Goal: Check status

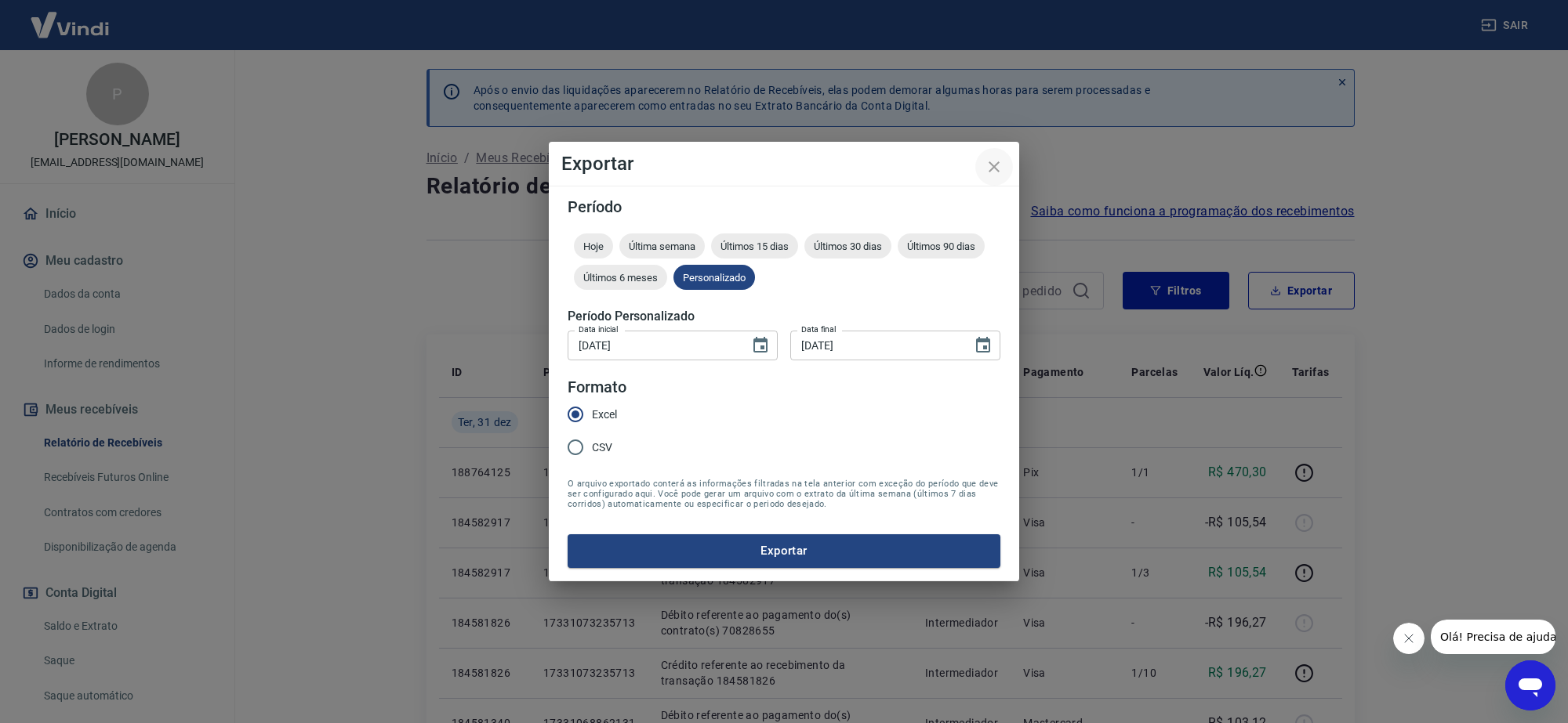
click at [990, 163] on button "close" at bounding box center [994, 167] width 38 height 38
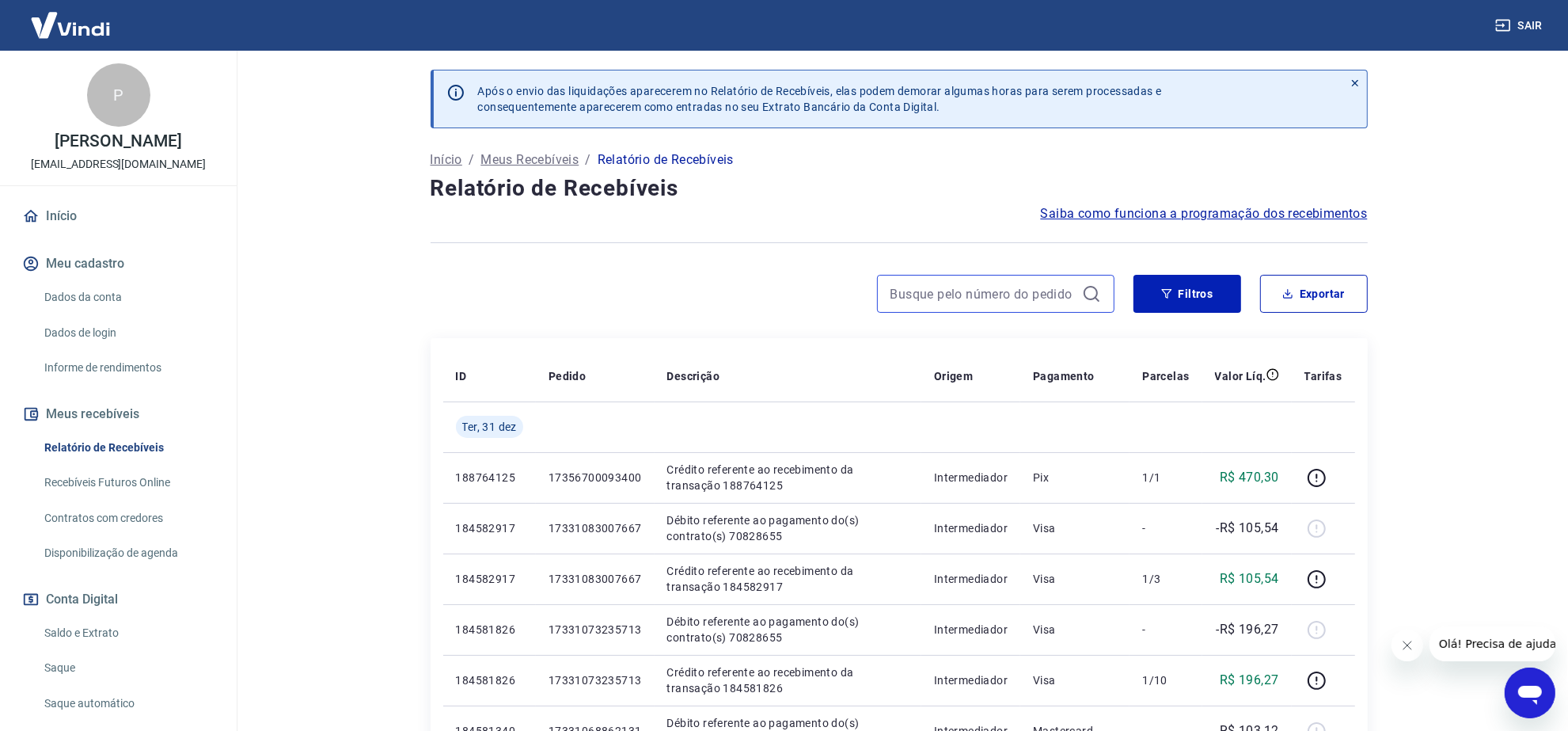
click at [1043, 291] on input at bounding box center [983, 294] width 185 height 23
paste input "17329321985101"
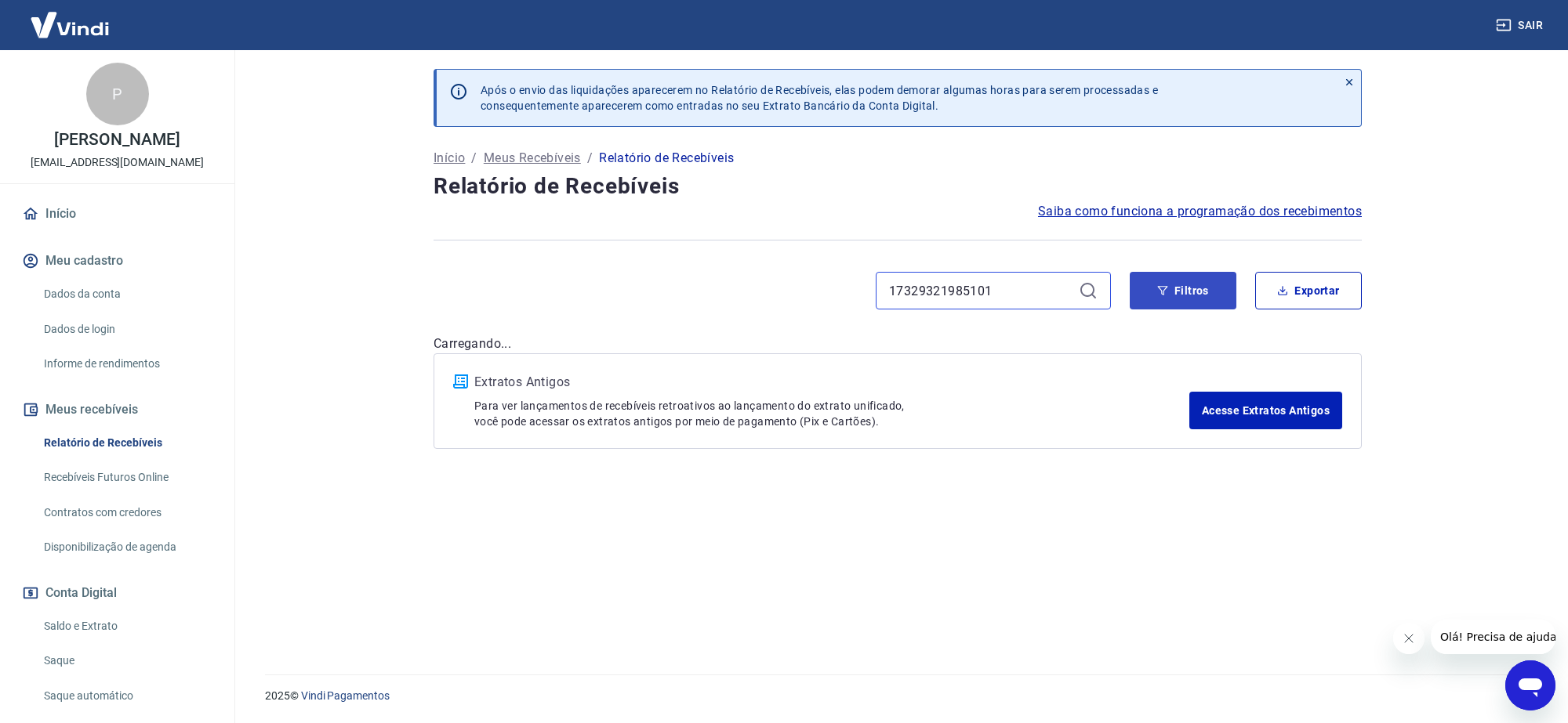
type input "17329321985101"
click at [1174, 290] on button "Filtros" at bounding box center [1182, 291] width 107 height 38
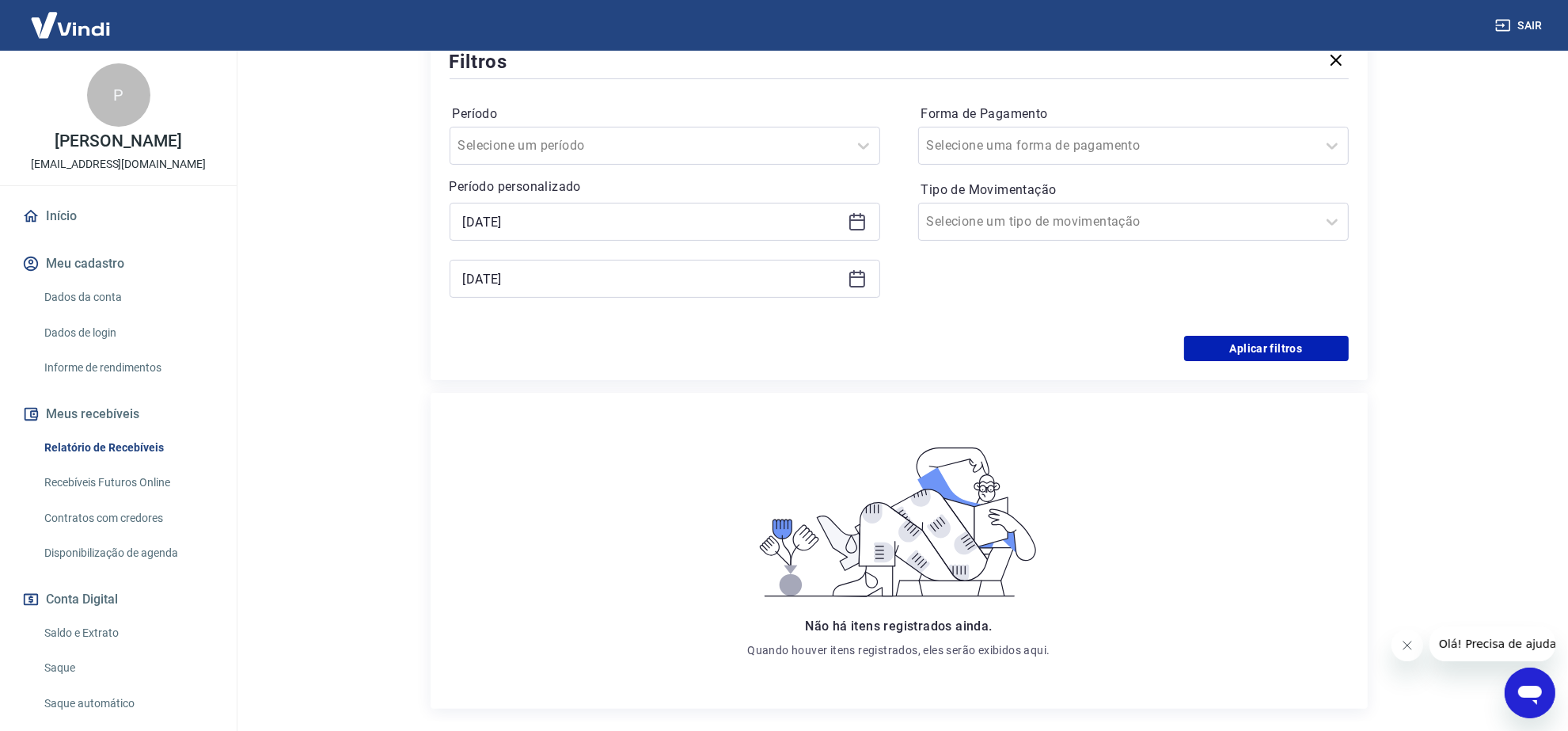
scroll to position [396, 0]
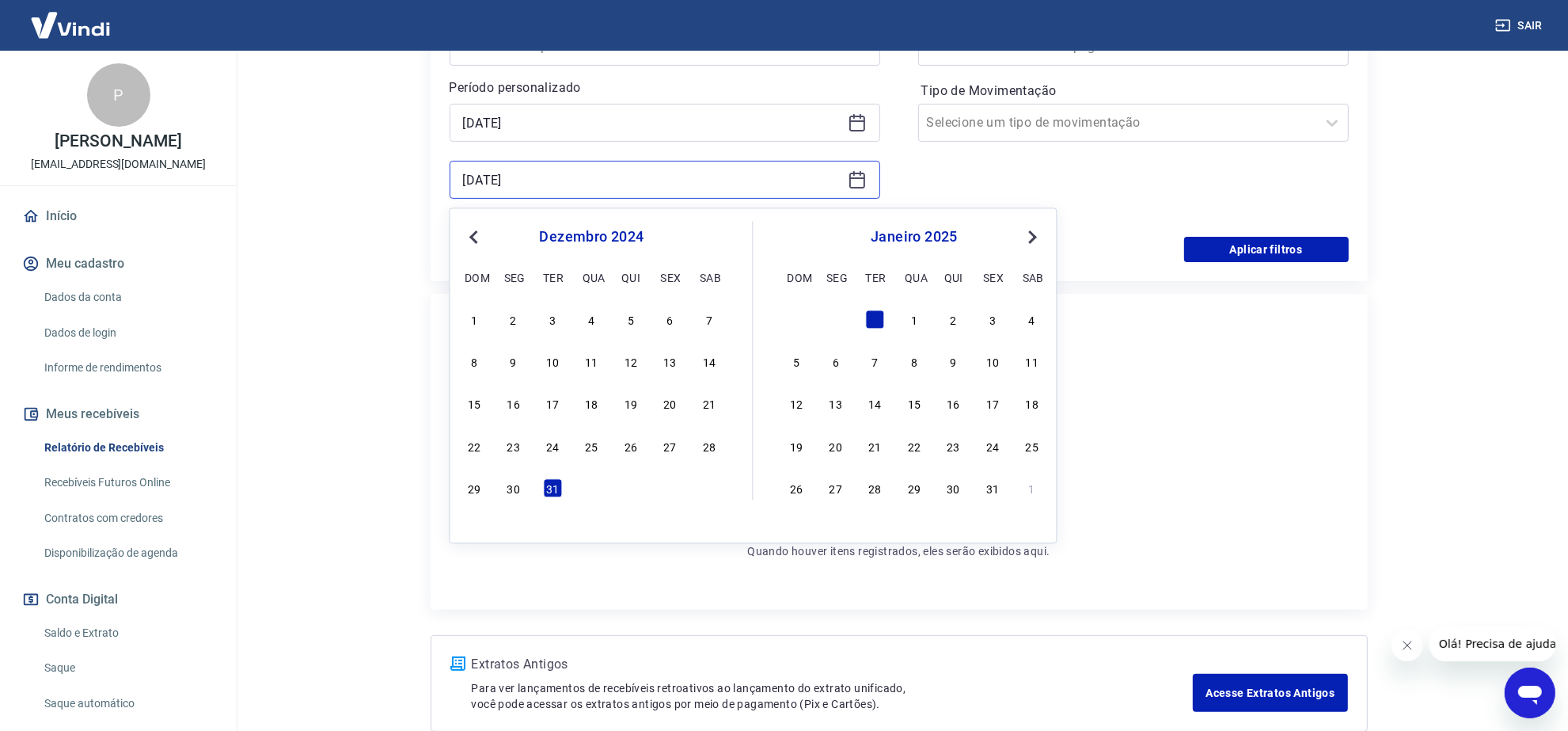
drag, startPoint x: 567, startPoint y: 180, endPoint x: 574, endPoint y: 195, distance: 16.6
click at [566, 184] on input "[DATE]" at bounding box center [652, 179] width 379 height 23
click at [1019, 235] on div "janeiro 2025" at bounding box center [915, 237] width 259 height 19
click at [1032, 236] on span "Next Month" at bounding box center [1032, 236] width 0 height 18
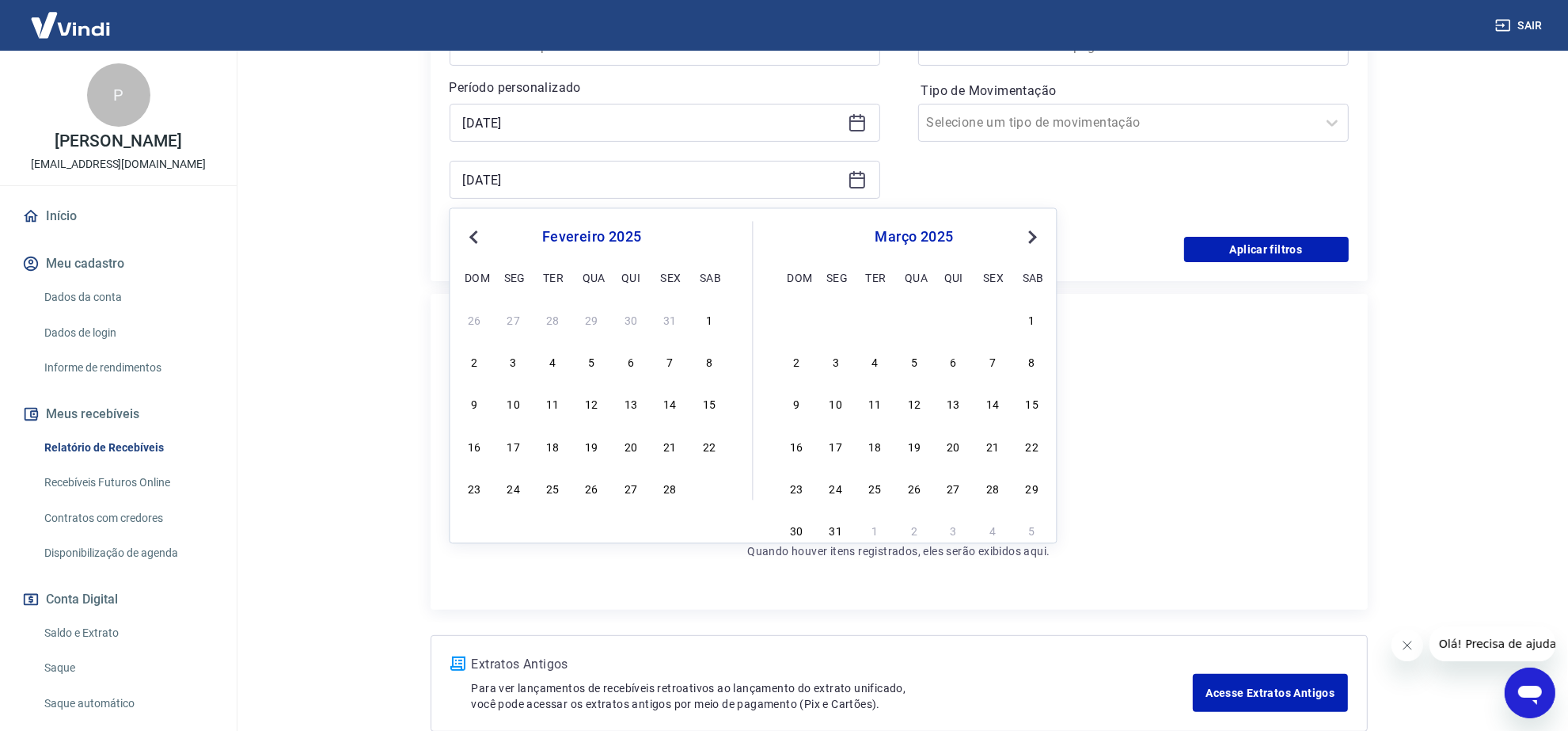
click at [1032, 236] on span "Next Month" at bounding box center [1032, 236] width 0 height 18
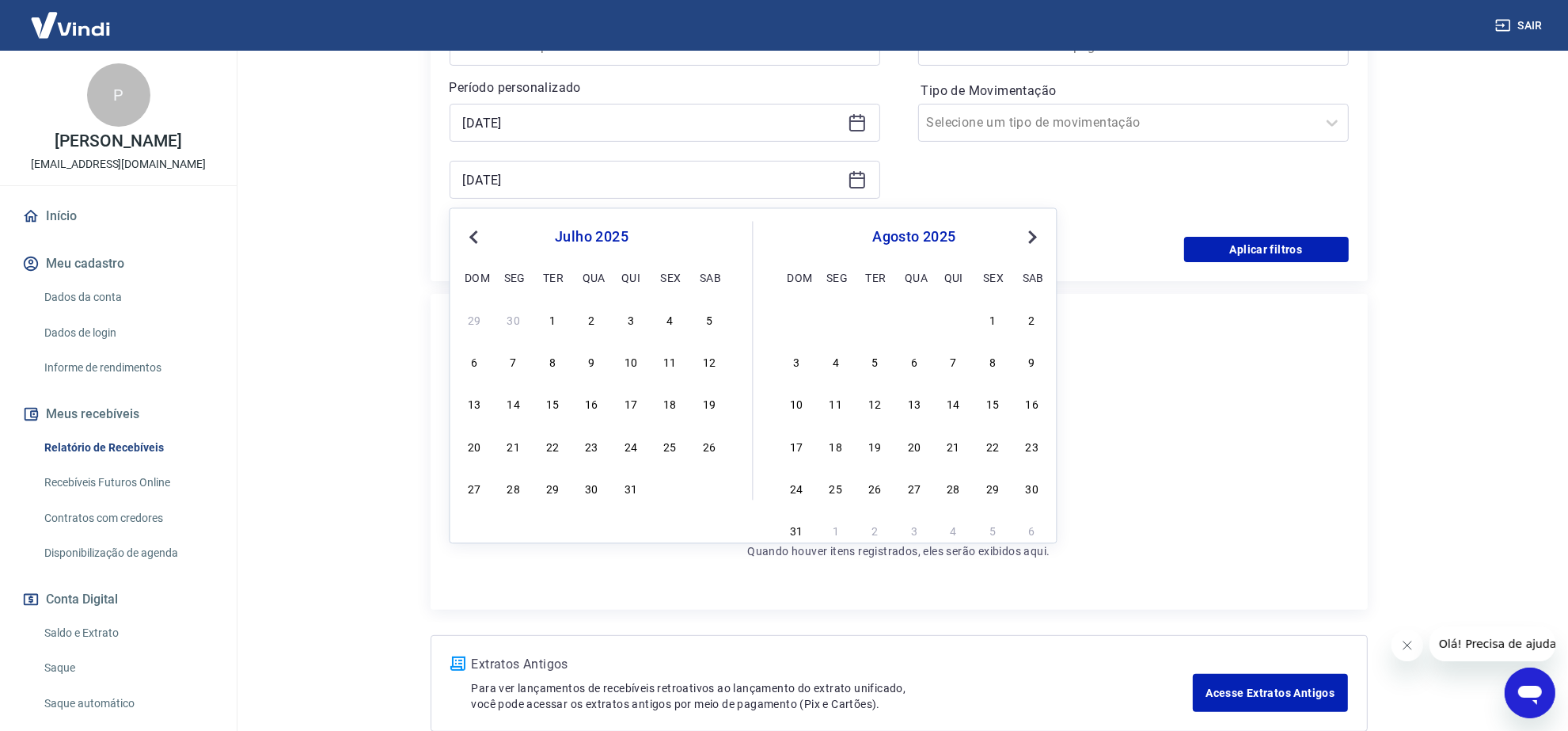
click at [1032, 236] on span "Next Month" at bounding box center [1032, 236] width 0 height 18
click at [991, 406] on div "19" at bounding box center [993, 404] width 19 height 19
type input "[DATE]"
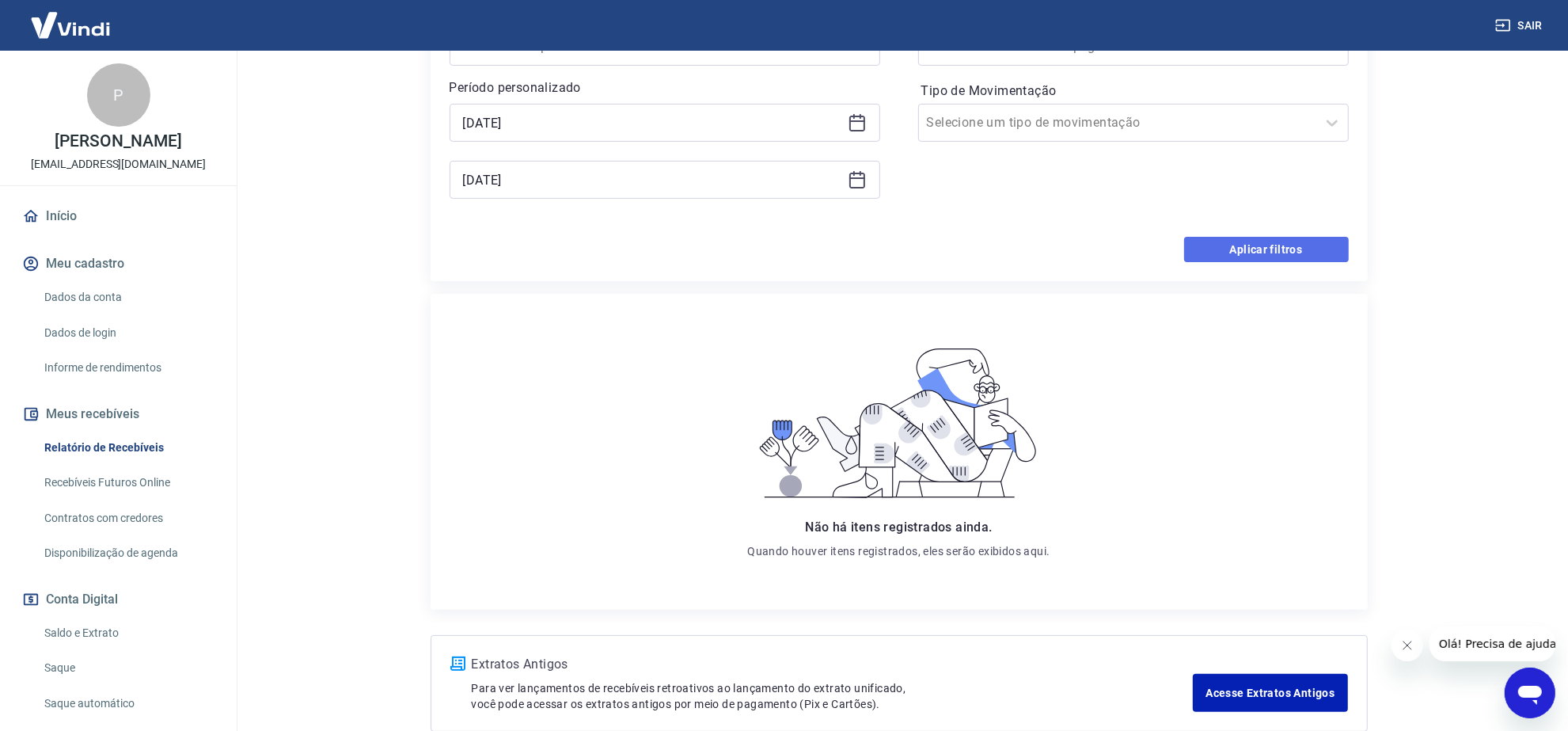
click at [1284, 242] on button "Aplicar filtros" at bounding box center [1266, 250] width 164 height 25
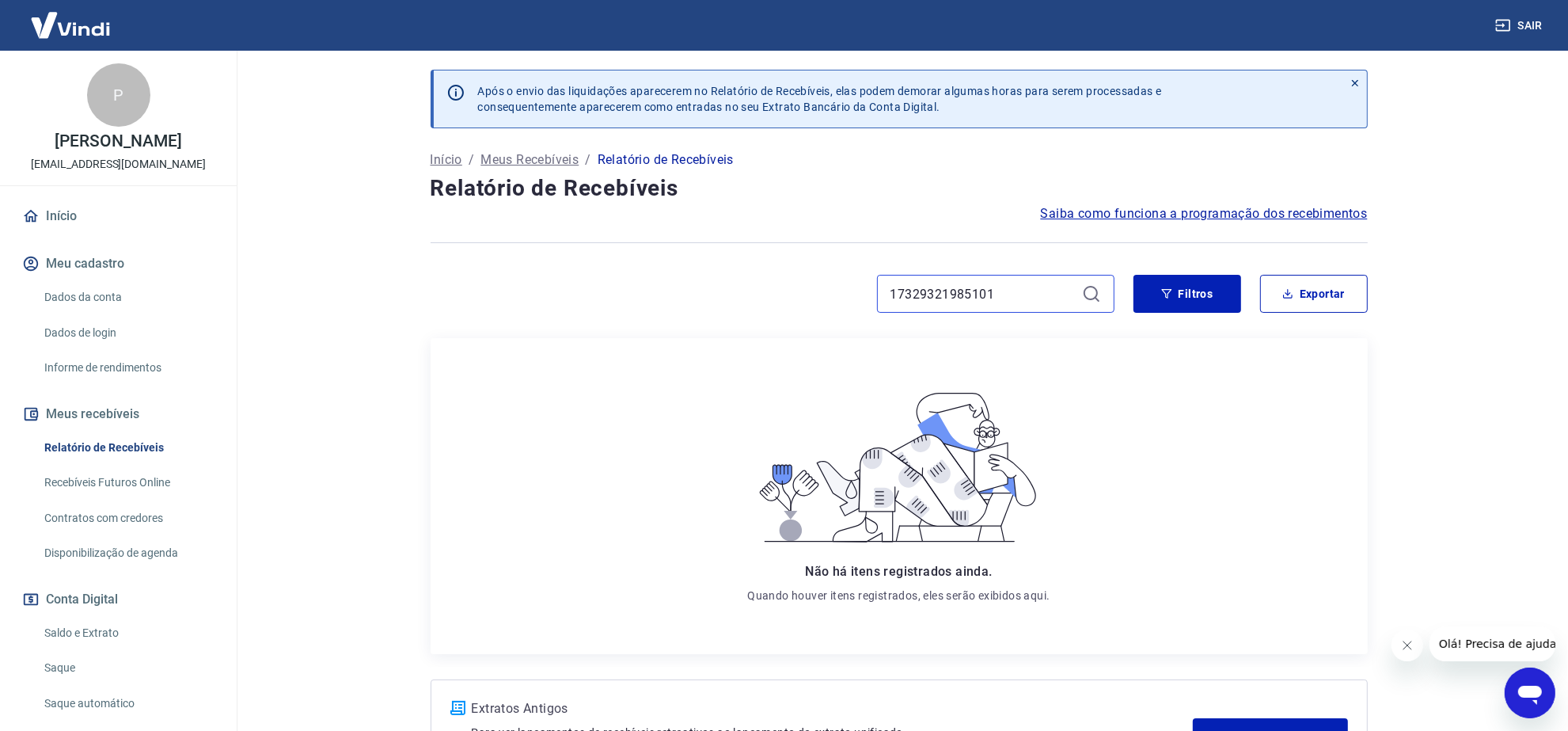
drag, startPoint x: 1034, startPoint y: 305, endPoint x: 339, endPoint y: 187, distance: 704.9
click at [342, 188] on main "Após o envio das liquidações aparecerem no Relatório de Recebíveis, elas podem …" at bounding box center [898, 391] width 1339 height 680
